Goal: Task Accomplishment & Management: Manage account settings

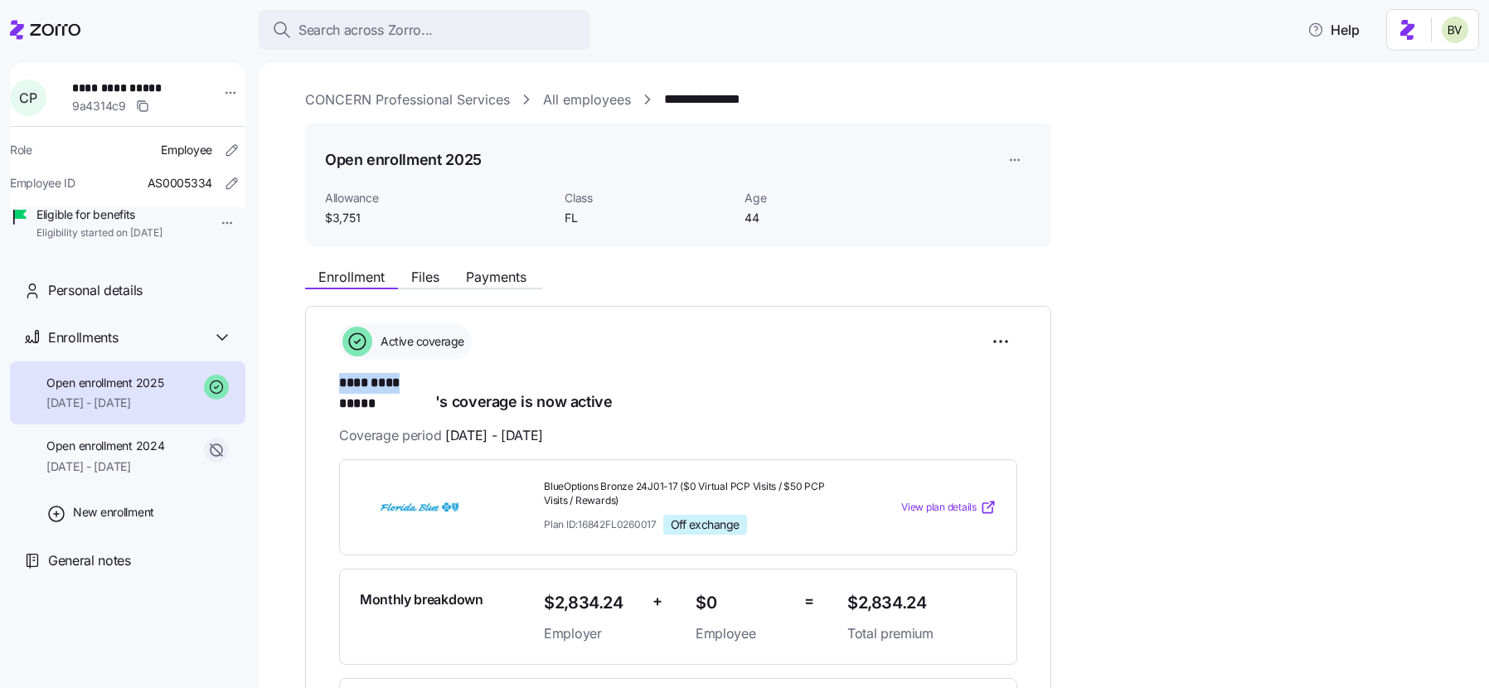
click at [552, 97] on link "All employees" at bounding box center [587, 100] width 88 height 21
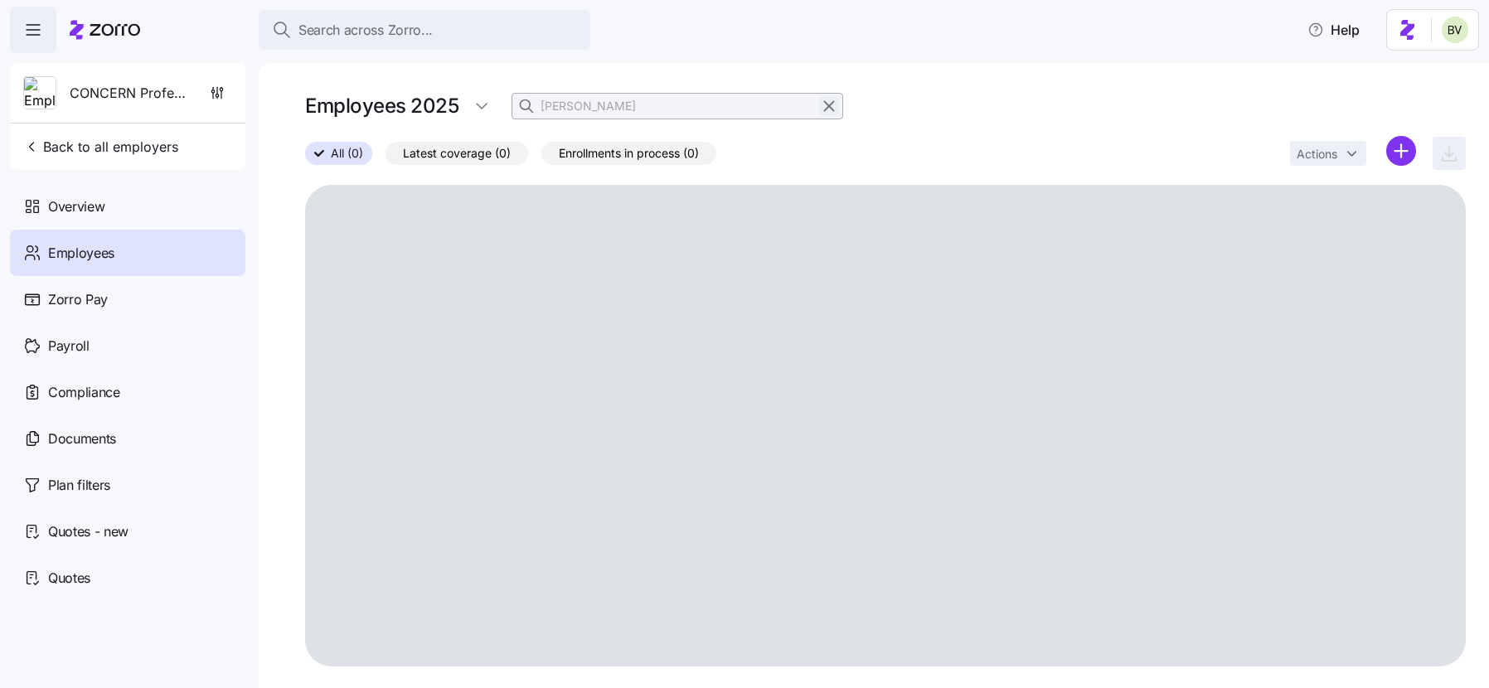
click at [827, 110] on icon "button" at bounding box center [829, 106] width 18 height 20
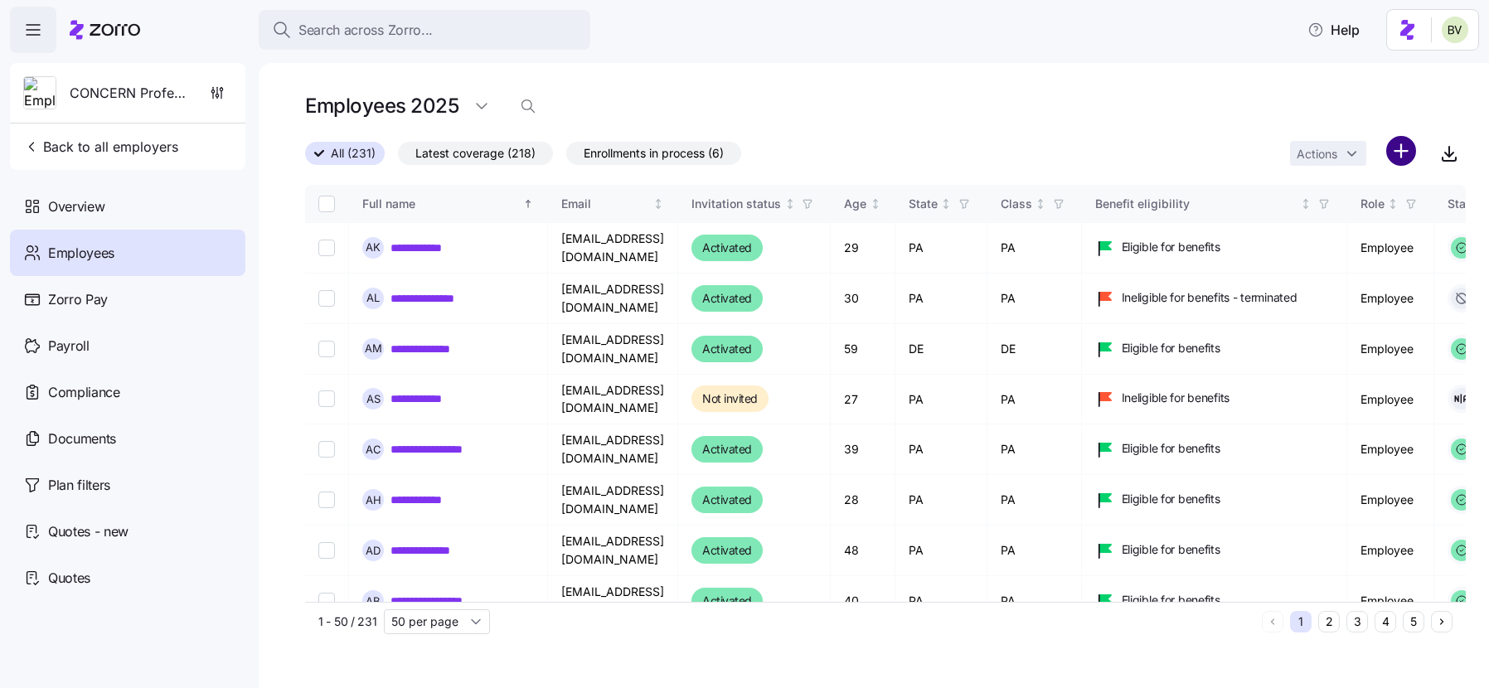
click at [1402, 155] on html "**********" at bounding box center [744, 339] width 1489 height 678
click at [1344, 201] on span "Upload roster" at bounding box center [1327, 195] width 70 height 17
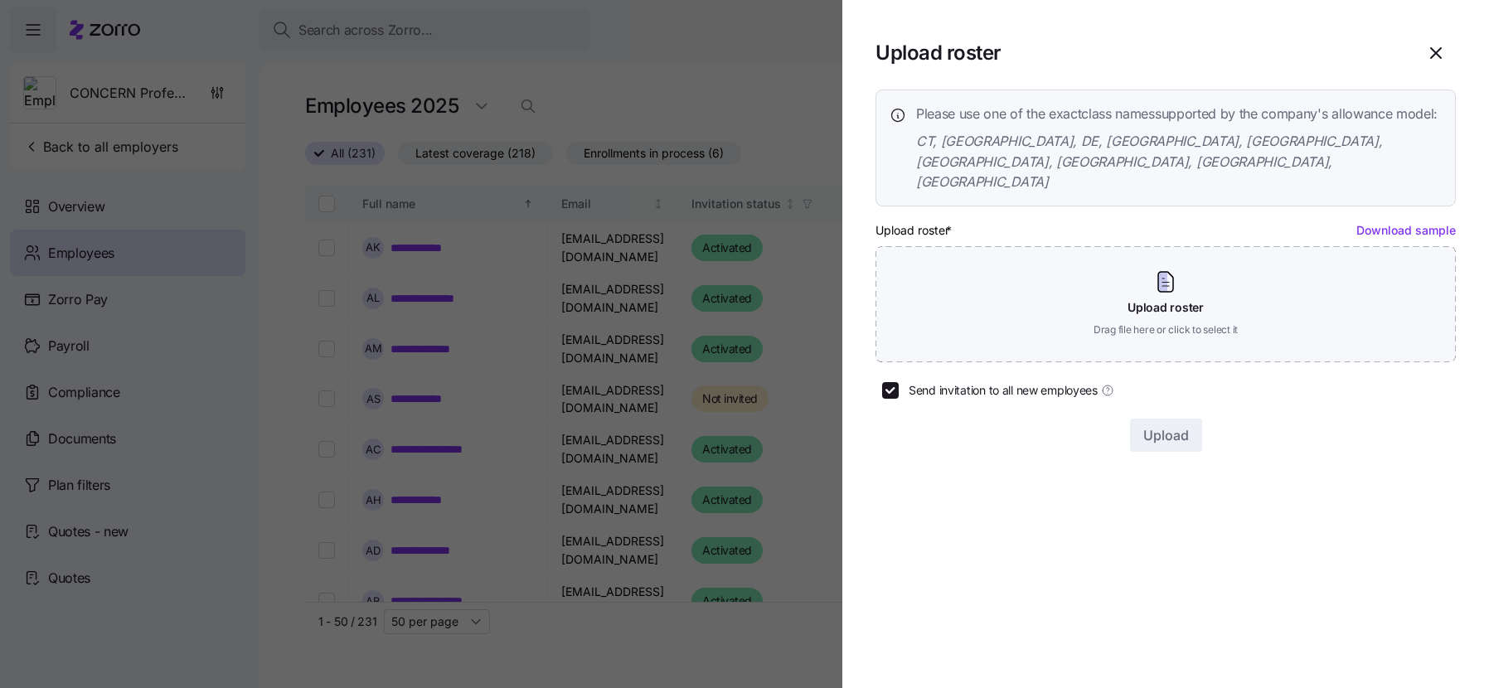
click at [1383, 223] on link "Download sample" at bounding box center [1405, 230] width 99 height 14
click at [890, 382] on input "Send invitation to all new employees" at bounding box center [890, 390] width 17 height 17
checkbox input "false"
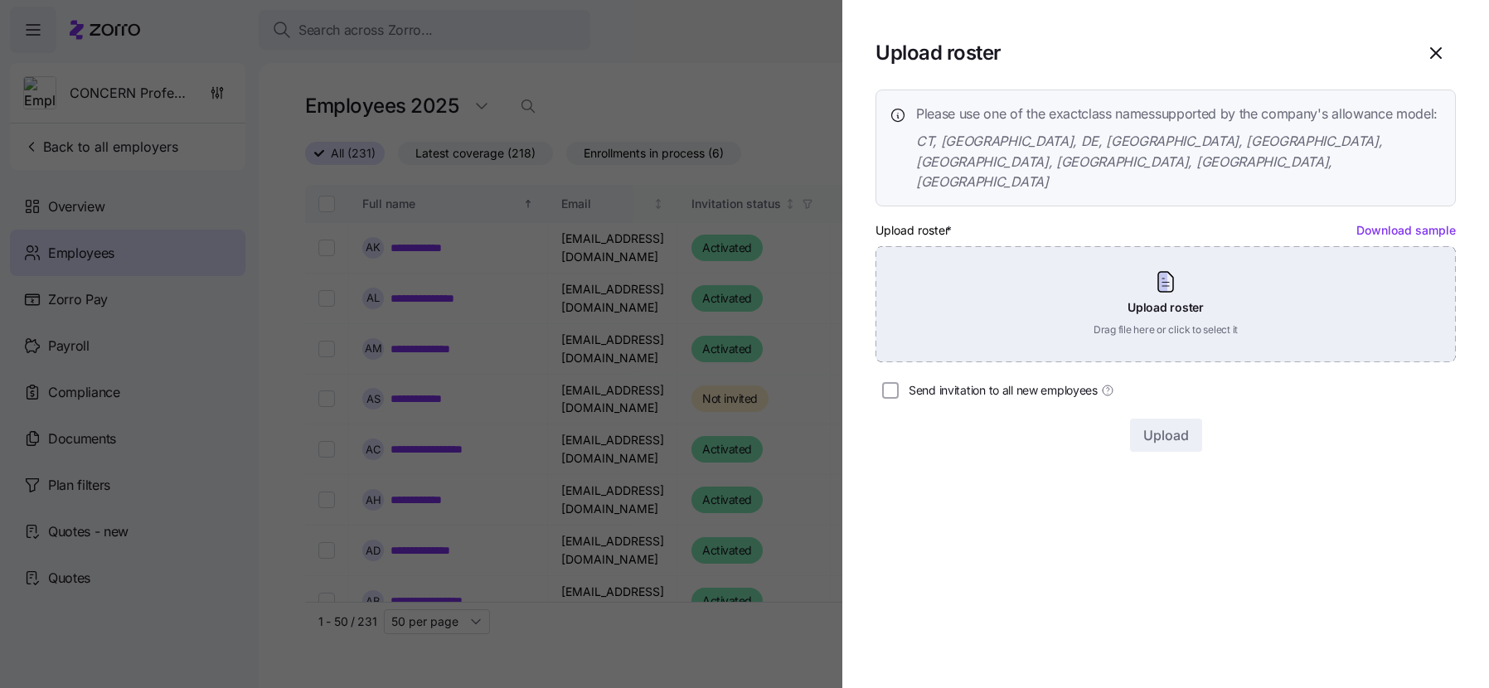
click at [1169, 270] on div "Upload roster Drag file here or click to select it" at bounding box center [1165, 304] width 580 height 116
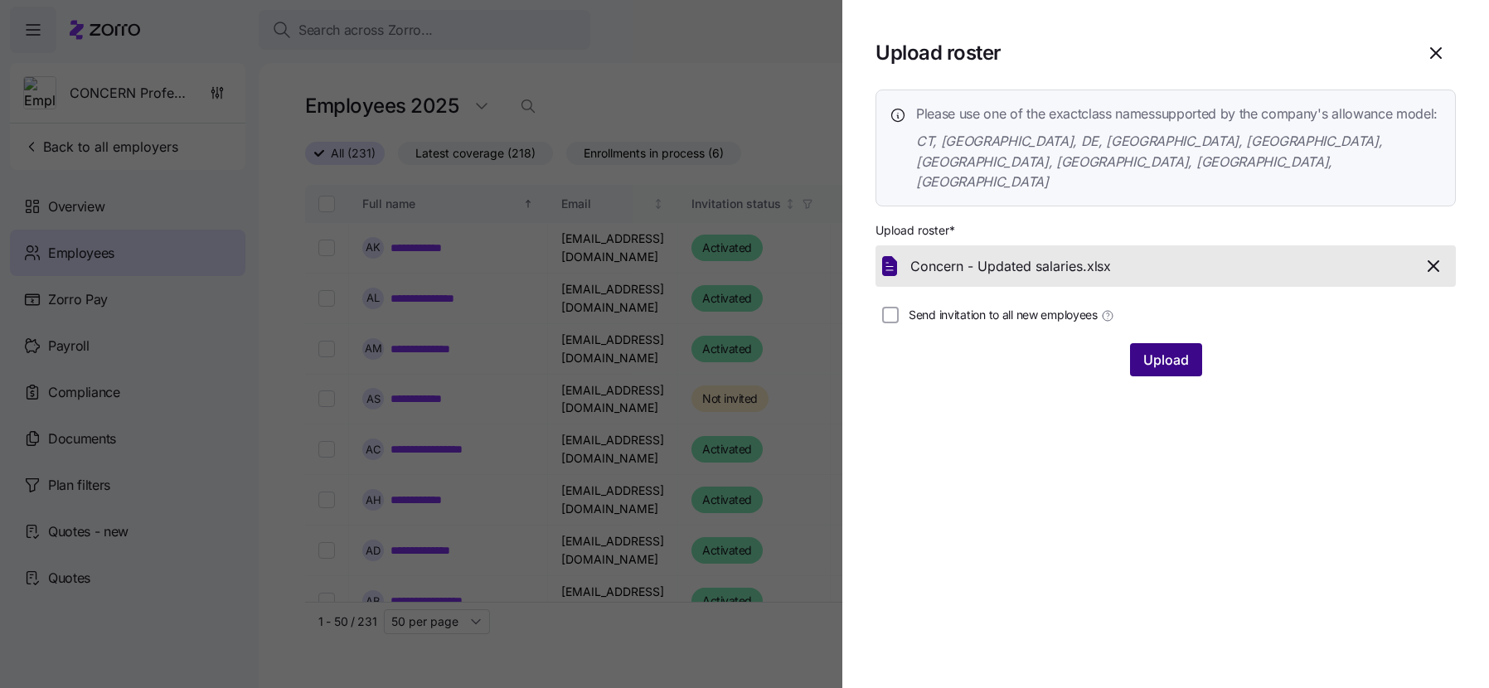
click at [1166, 350] on span "Upload" at bounding box center [1166, 360] width 46 height 20
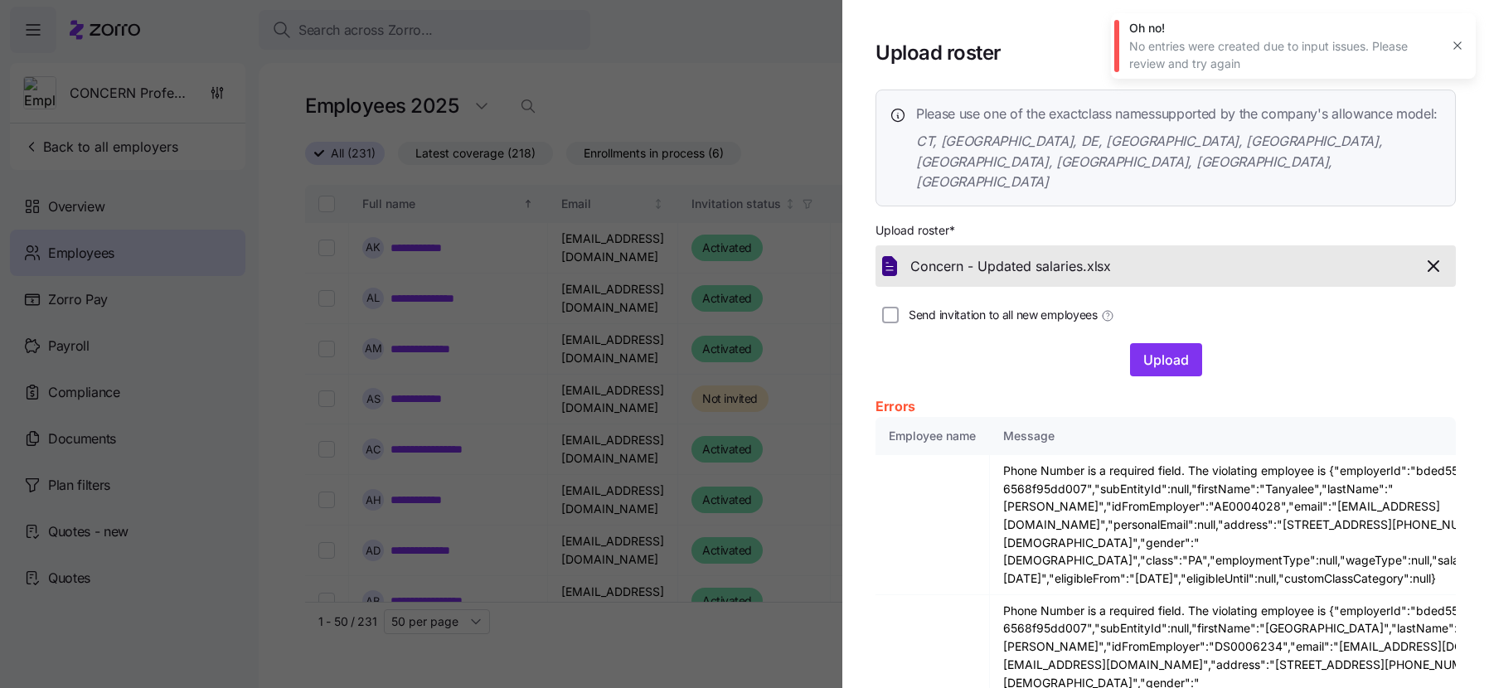
click at [1454, 47] on icon "button" at bounding box center [1457, 45] width 13 height 13
click at [1431, 56] on icon "button" at bounding box center [1436, 53] width 10 height 10
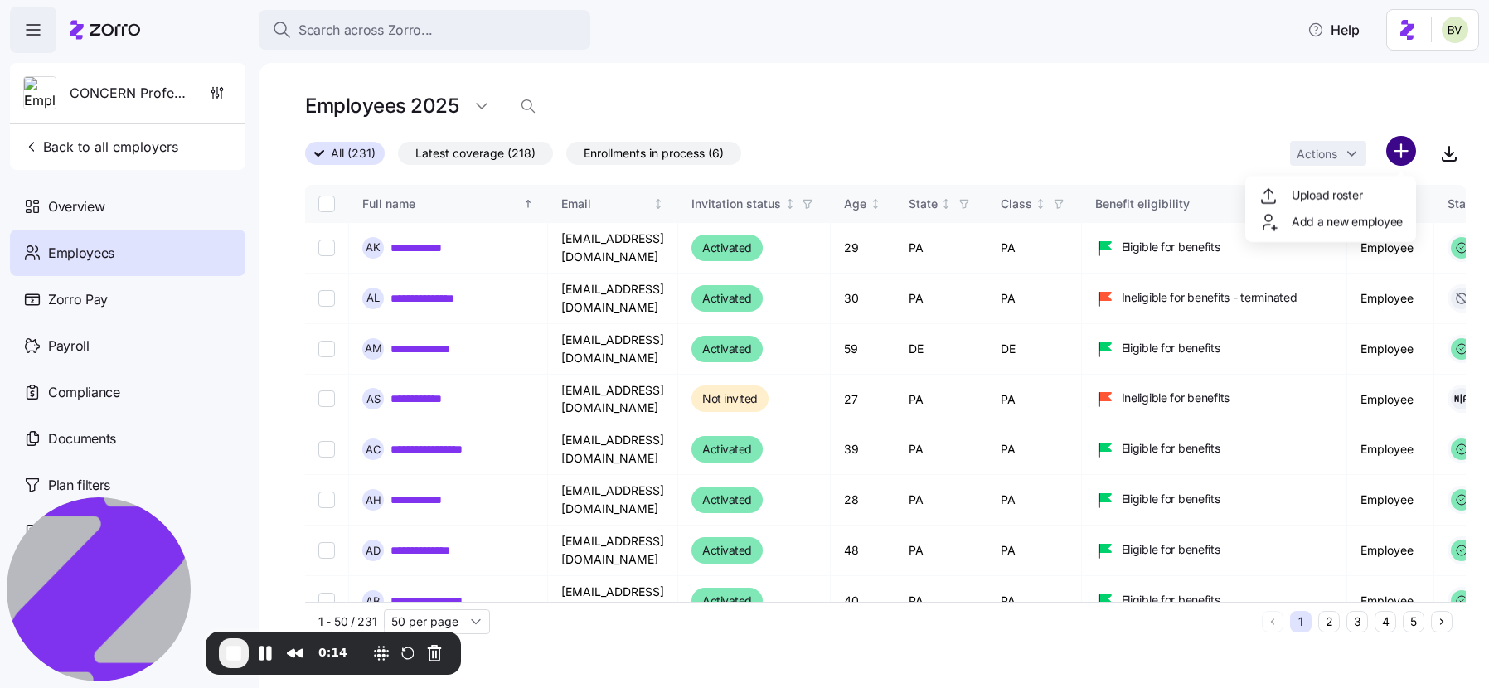
click at [1404, 155] on html "**********" at bounding box center [744, 339] width 1489 height 678
click at [1350, 201] on span "Upload roster" at bounding box center [1327, 195] width 70 height 17
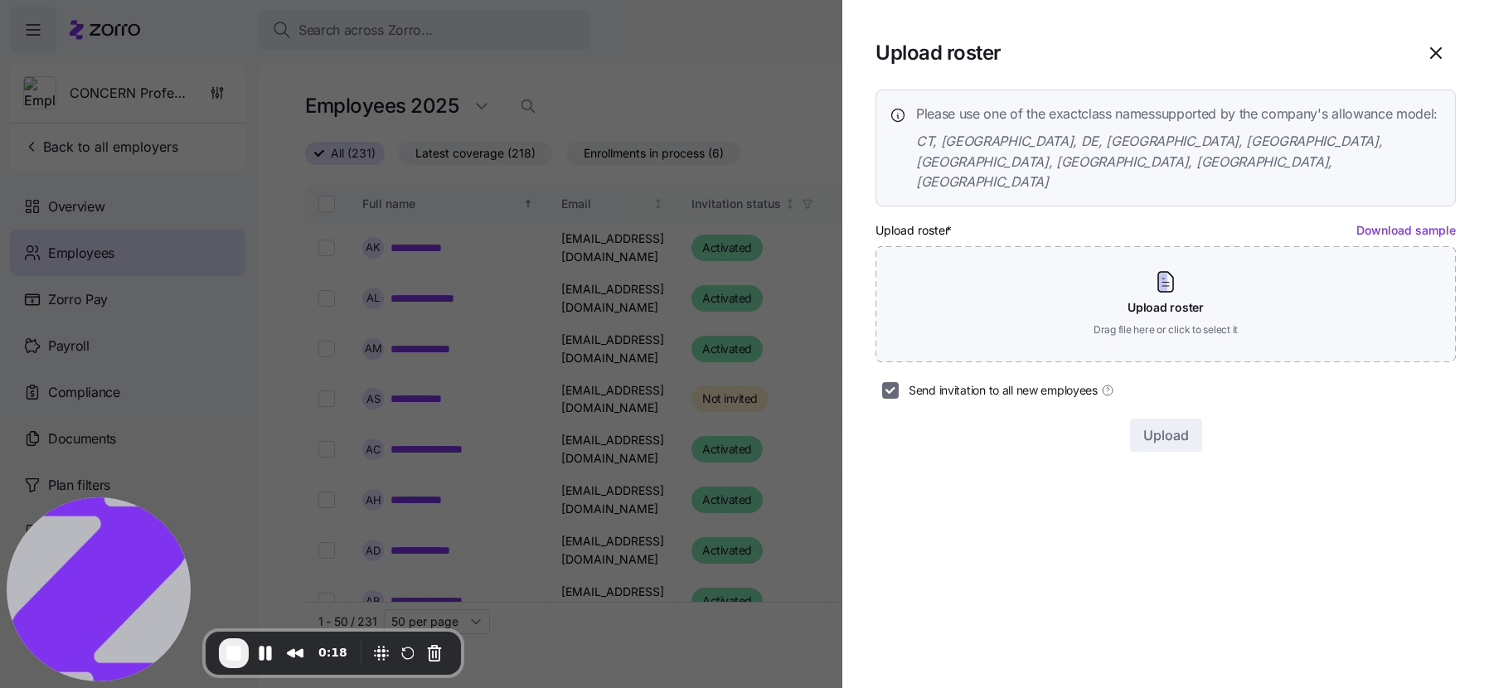
click at [886, 382] on input "Send invitation to all new employees" at bounding box center [890, 390] width 17 height 17
checkbox input "false"
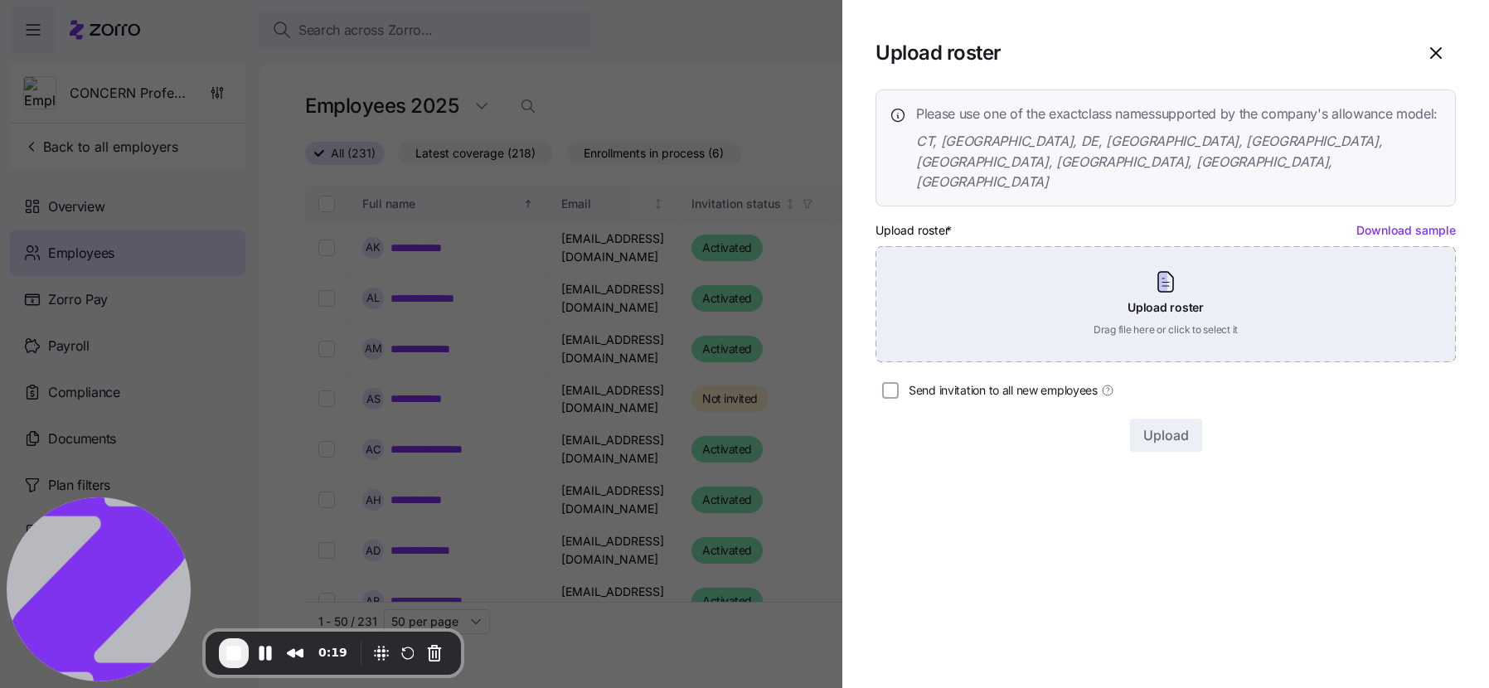
click at [1140, 289] on div "Upload roster Drag file here or click to select it" at bounding box center [1165, 304] width 580 height 116
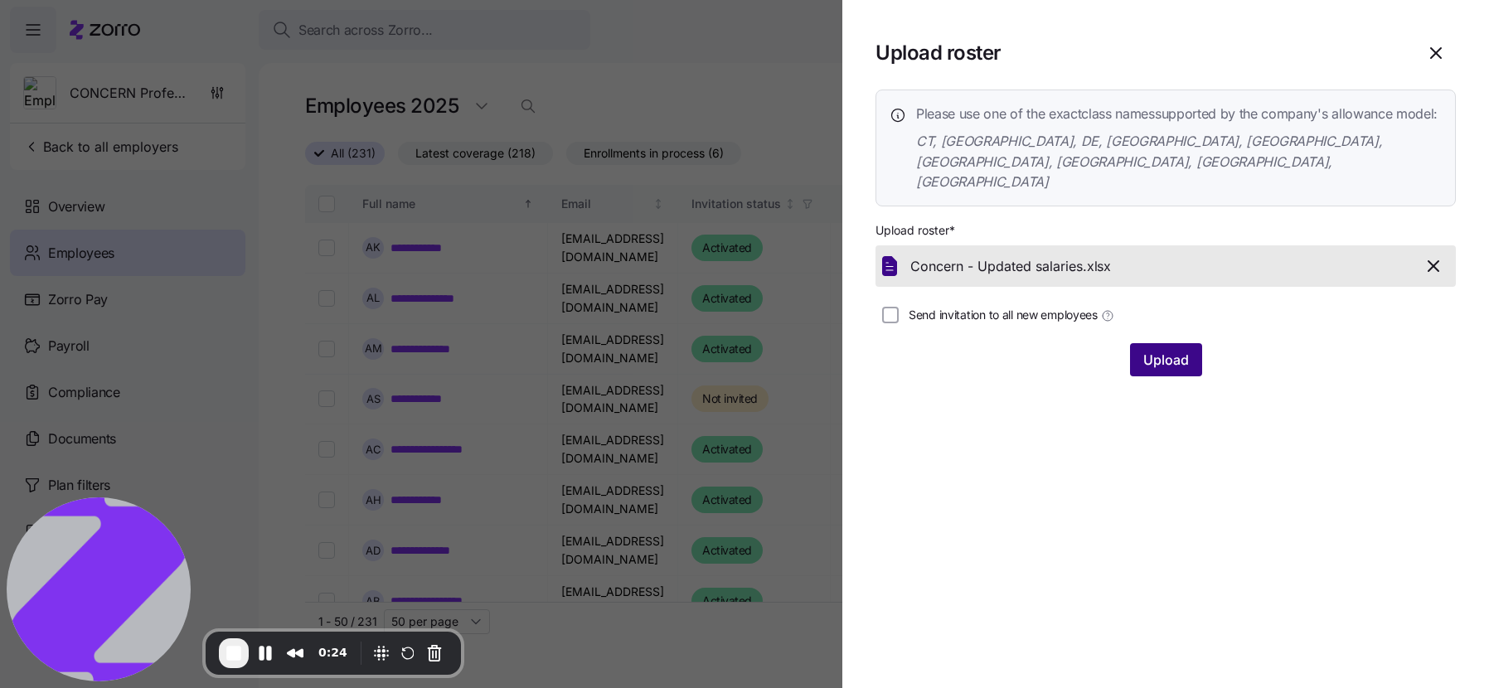
click at [1171, 350] on span "Upload" at bounding box center [1166, 360] width 46 height 20
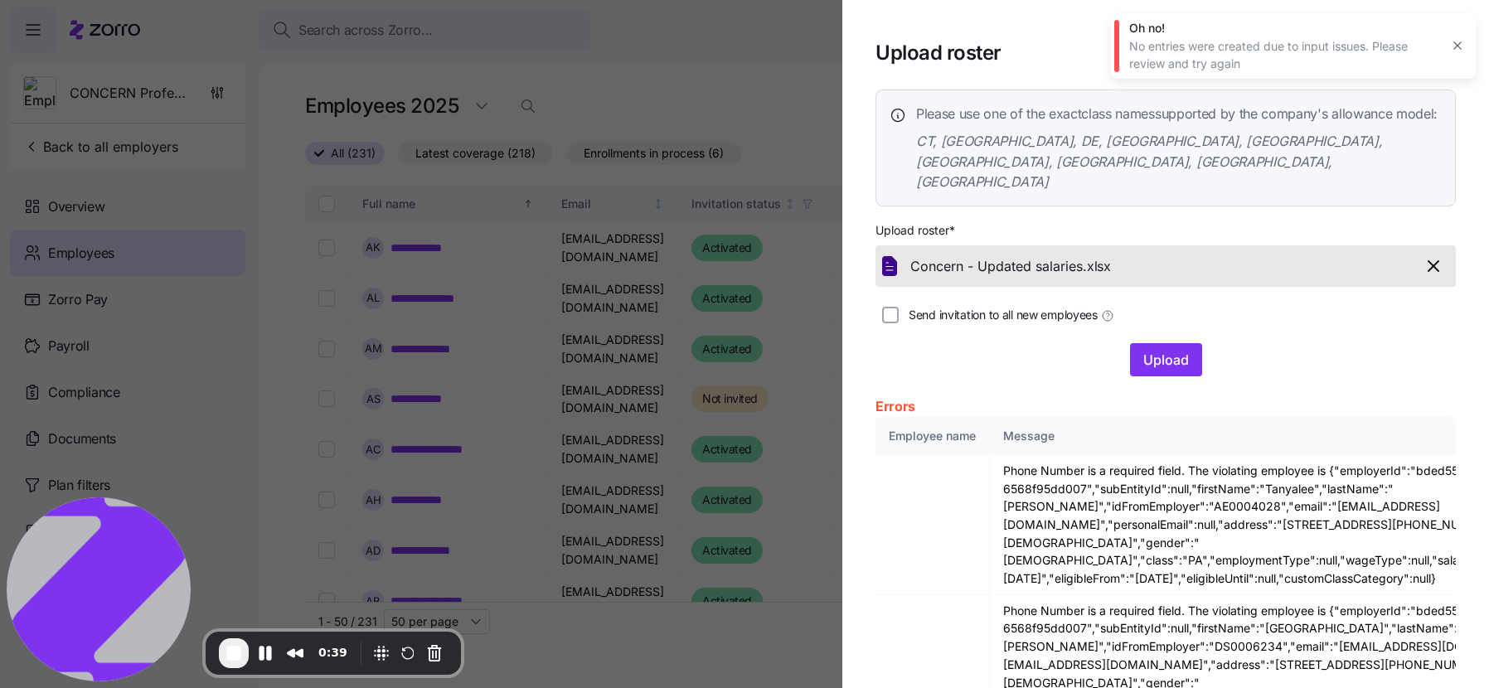
click at [1456, 46] on icon "button" at bounding box center [1457, 45] width 13 height 13
click at [228, 657] on span "End Recording" at bounding box center [234, 653] width 20 height 20
